Goal: Use online tool/utility: Use online tool/utility

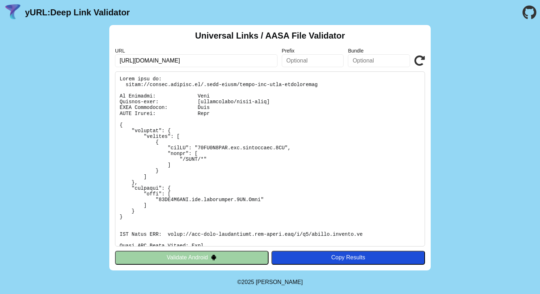
scroll to position [16, 0]
drag, startPoint x: 197, startPoint y: 147, endPoint x: 207, endPoint y: 147, distance: 10.0
click at [197, 147] on pre at bounding box center [270, 158] width 310 height 175
drag, startPoint x: 198, startPoint y: 147, endPoint x: 288, endPoint y: 149, distance: 89.4
click at [288, 149] on pre at bounding box center [270, 158] width 310 height 175
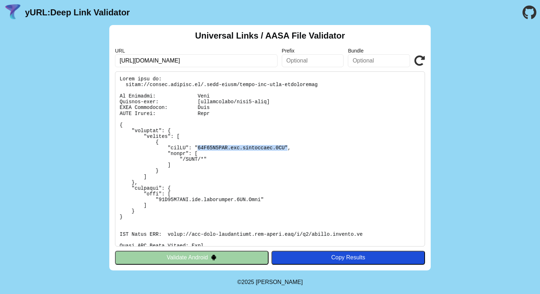
drag, startPoint x: 416, startPoint y: 58, endPoint x: 419, endPoint y: 64, distance: 6.9
click at [416, 58] on icon at bounding box center [420, 60] width 11 height 11
click at [417, 61] on icon at bounding box center [420, 60] width 11 height 11
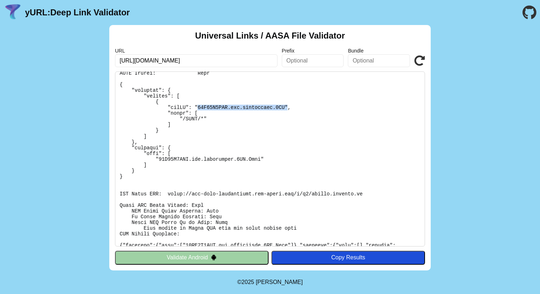
scroll to position [145, 0]
